Goal: Task Accomplishment & Management: Use online tool/utility

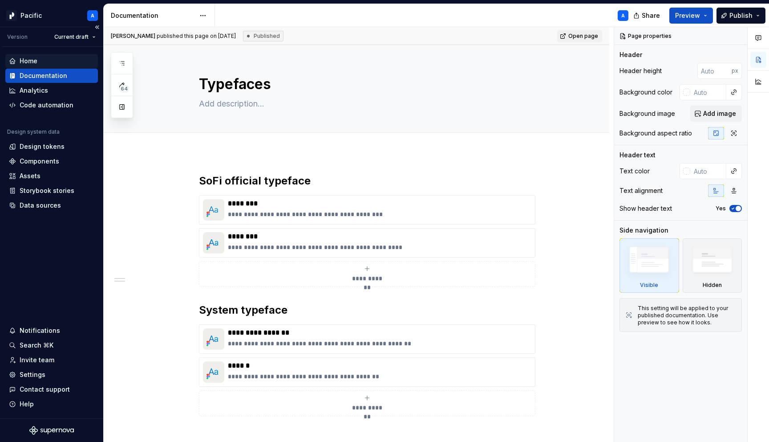
click at [52, 63] on div "Home" at bounding box center [51, 61] width 85 height 9
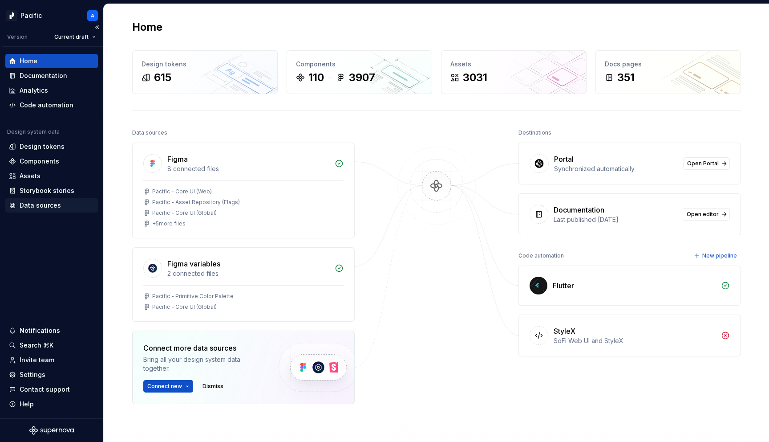
click at [45, 208] on div "Data sources" at bounding box center [40, 205] width 41 height 9
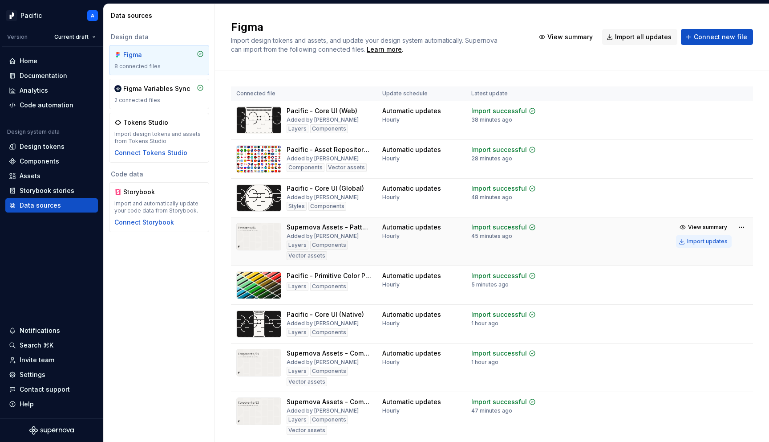
click at [710, 242] on div "Import updates" at bounding box center [707, 241] width 41 height 7
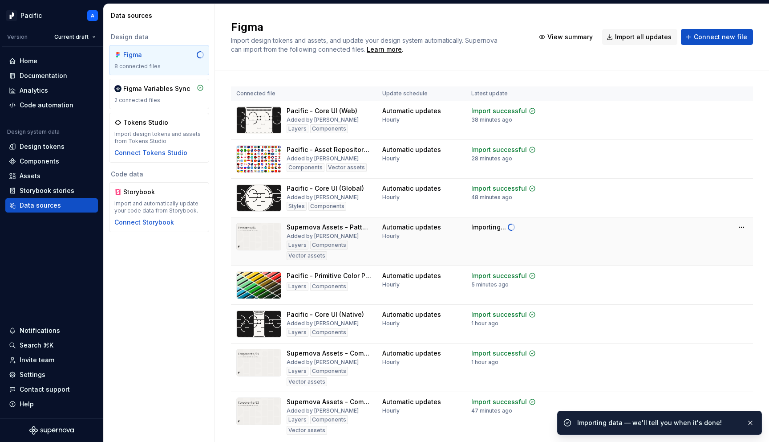
scroll to position [32, 0]
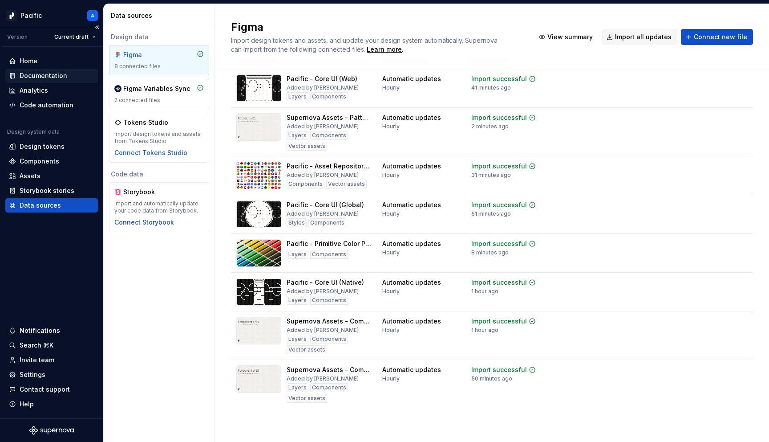
click at [68, 72] on div "Documentation" at bounding box center [51, 75] width 85 height 9
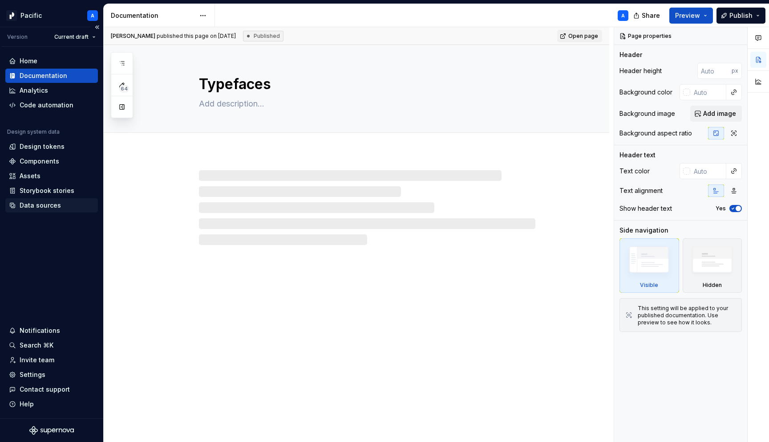
type textarea "*"
click at [62, 207] on div "Data sources" at bounding box center [51, 205] width 85 height 9
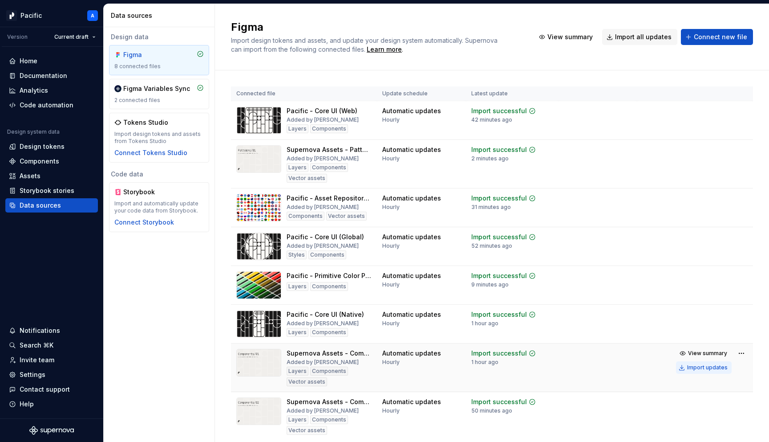
click at [718, 371] on button "Import updates" at bounding box center [704, 367] width 56 height 12
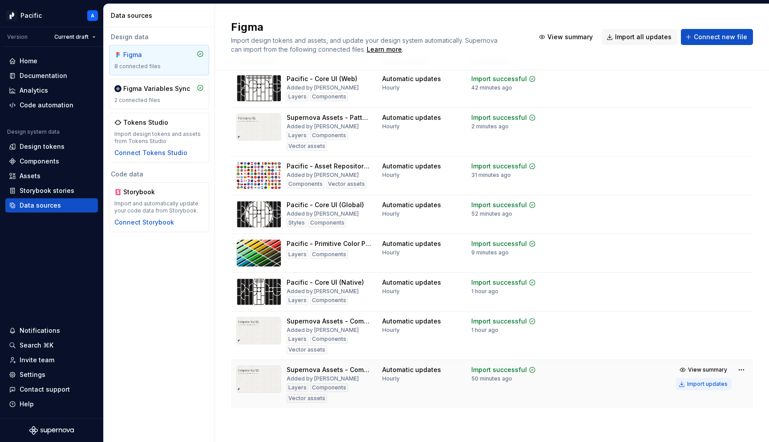
click at [694, 382] on div "Import updates" at bounding box center [707, 383] width 41 height 7
click at [687, 135] on button "Import updates" at bounding box center [704, 132] width 56 height 12
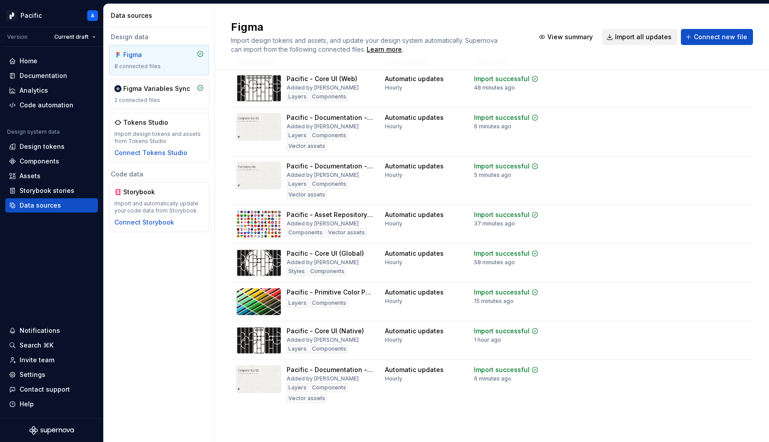
click at [638, 39] on span "Import all updates" at bounding box center [643, 36] width 57 height 9
click at [640, 35] on span "Import all updates" at bounding box center [643, 36] width 57 height 9
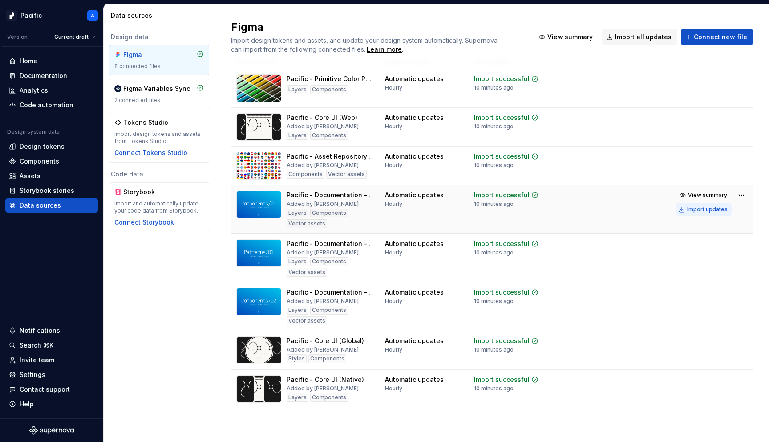
click at [711, 210] on div "Import updates" at bounding box center [707, 209] width 41 height 7
click at [715, 258] on div "Import updates" at bounding box center [707, 257] width 41 height 7
click at [706, 304] on div "Import updates" at bounding box center [707, 306] width 41 height 7
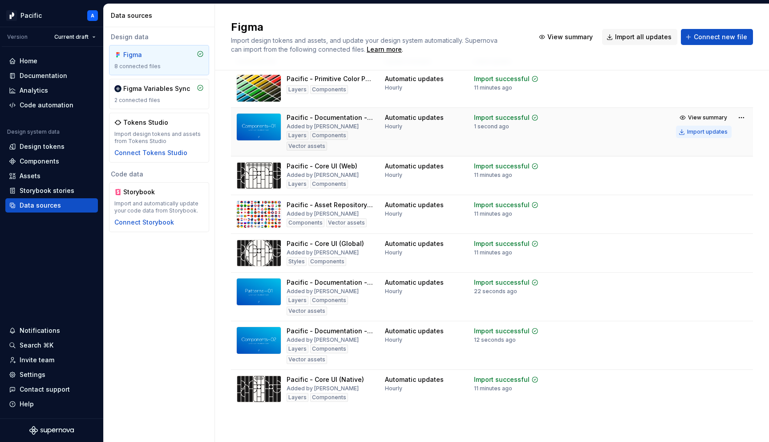
click at [705, 133] on div "Import updates" at bounding box center [707, 131] width 41 height 7
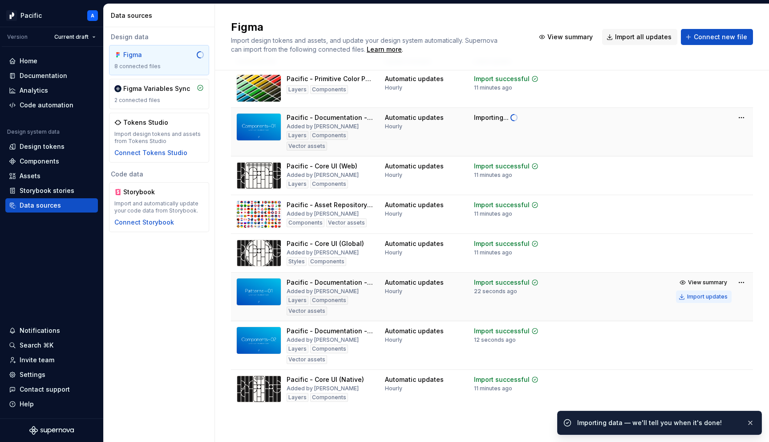
click at [699, 300] on div "Import updates" at bounding box center [707, 296] width 41 height 7
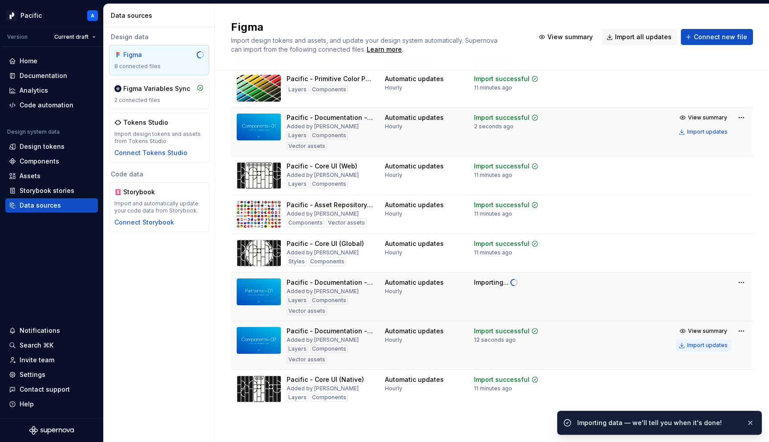
click at [702, 345] on div "Import updates" at bounding box center [707, 344] width 41 height 7
